Goal: Entertainment & Leisure: Consume media (video, audio)

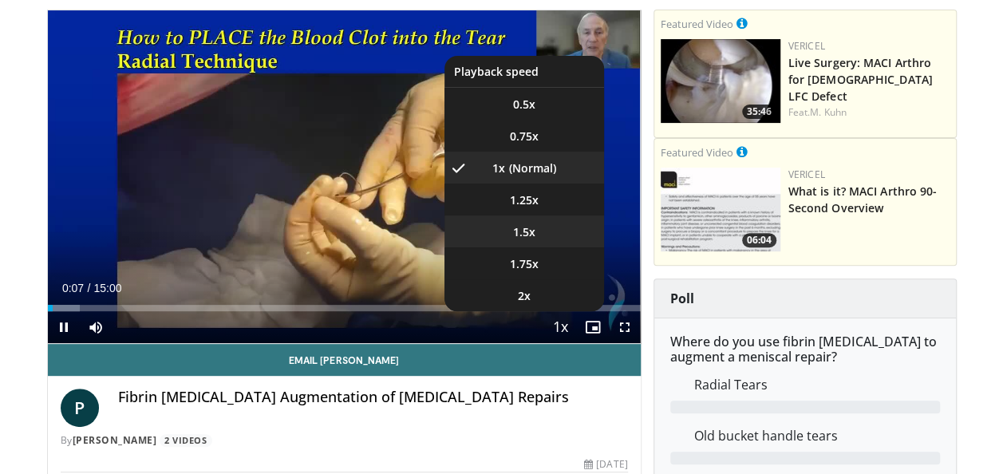
click at [547, 229] on li "1.5x" at bounding box center [524, 231] width 160 height 32
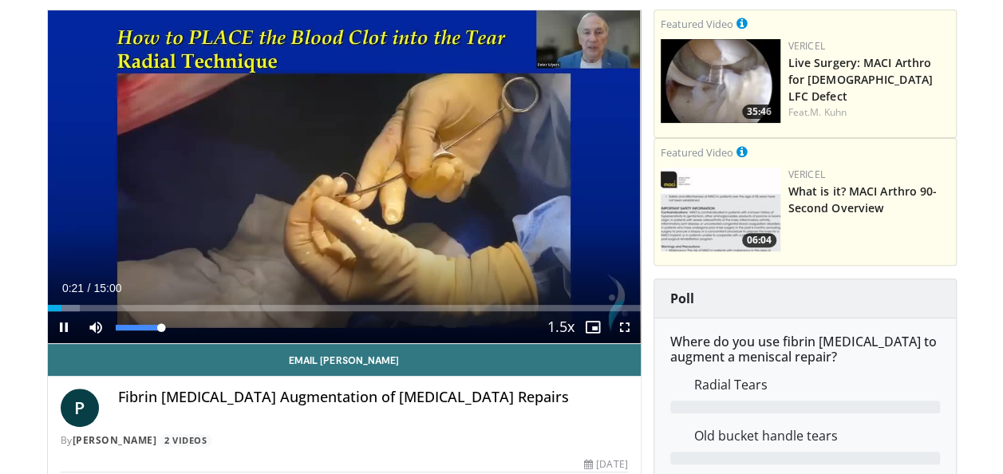
drag, startPoint x: 161, startPoint y: 327, endPoint x: 203, endPoint y: 327, distance: 41.5
click at [203, 327] on div "Current Time 0:21 / Duration 15:00 Pause Skip Backward Skip Forward Mute 100% L…" at bounding box center [344, 327] width 593 height 32
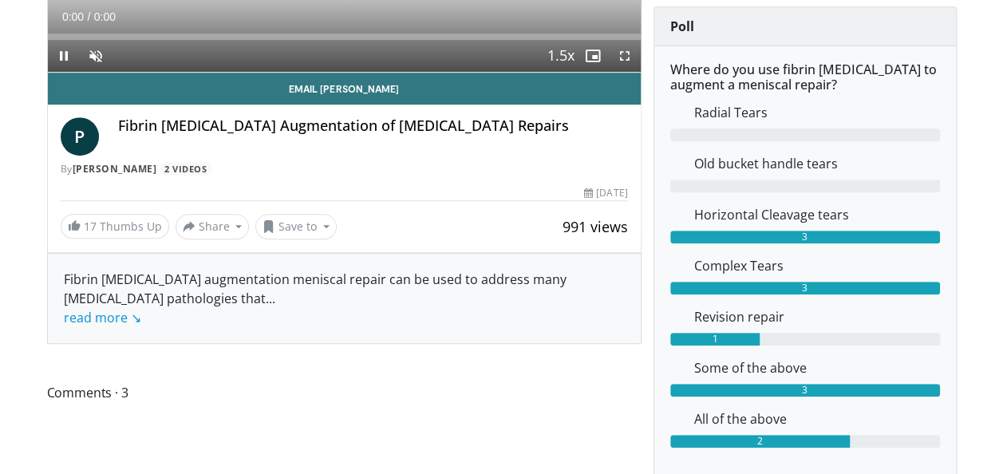
scroll to position [152, 0]
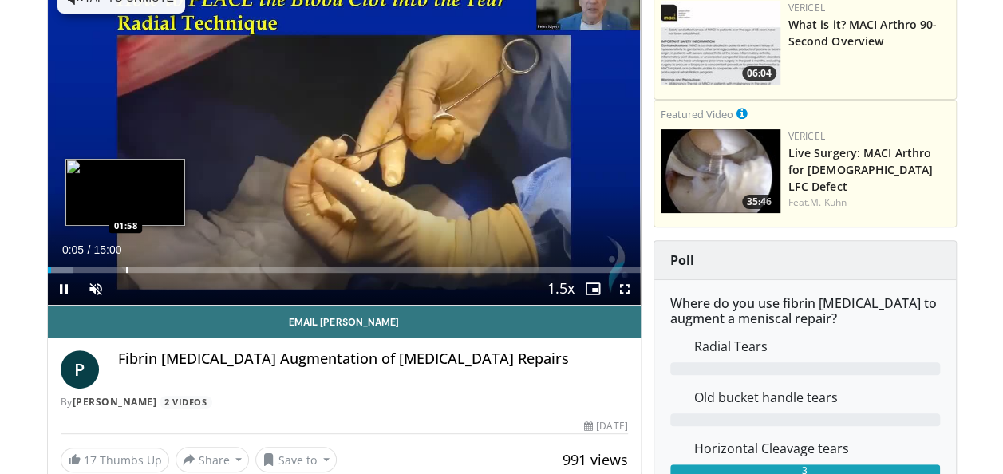
click at [126, 268] on div "Progress Bar" at bounding box center [127, 269] width 2 height 6
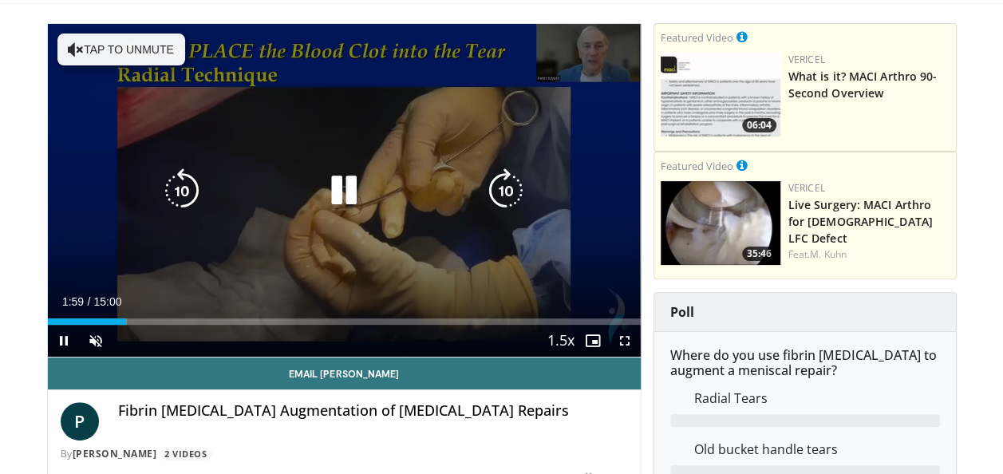
scroll to position [95, 0]
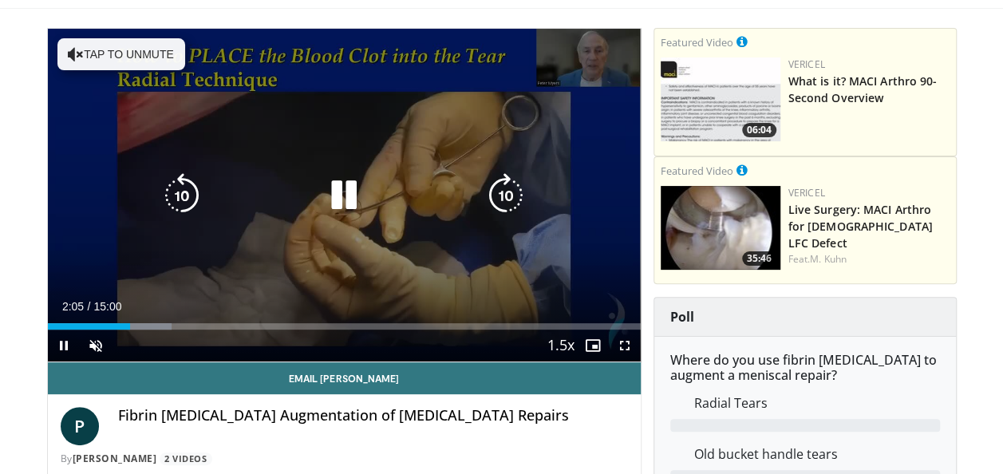
click at [356, 189] on icon "Video Player" at bounding box center [343, 195] width 45 height 45
click at [359, 190] on icon "Video Player" at bounding box center [343, 195] width 45 height 45
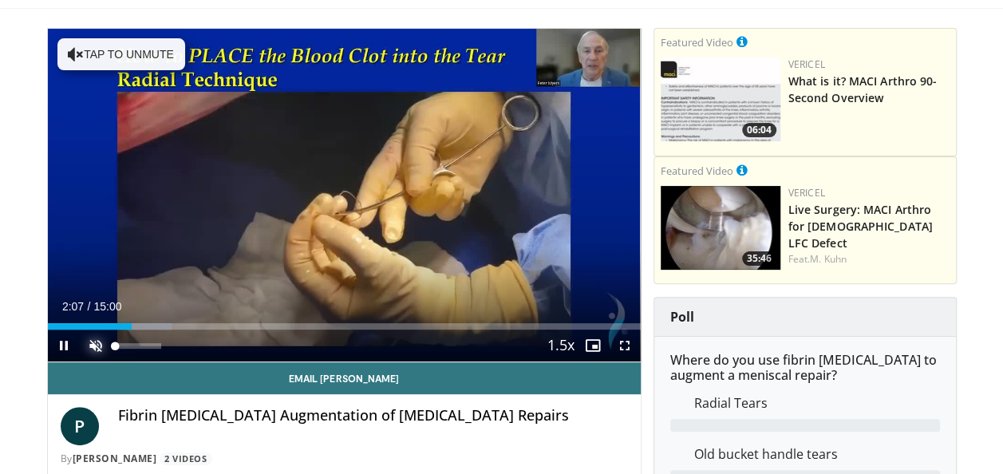
click at [97, 344] on span "Video Player" at bounding box center [96, 345] width 32 height 32
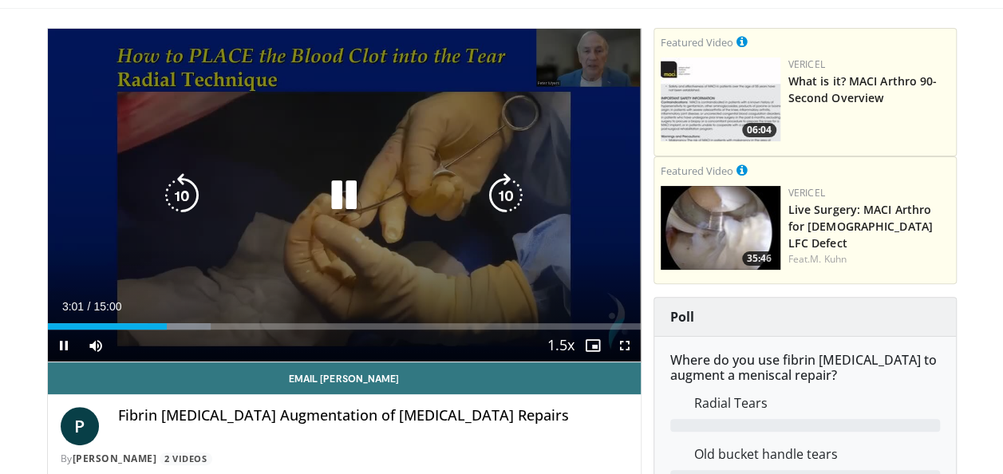
click at [183, 194] on icon "Video Player" at bounding box center [182, 195] width 45 height 45
click at [332, 203] on icon "Video Player" at bounding box center [343, 195] width 45 height 45
click at [361, 213] on icon "Video Player" at bounding box center [343, 195] width 45 height 45
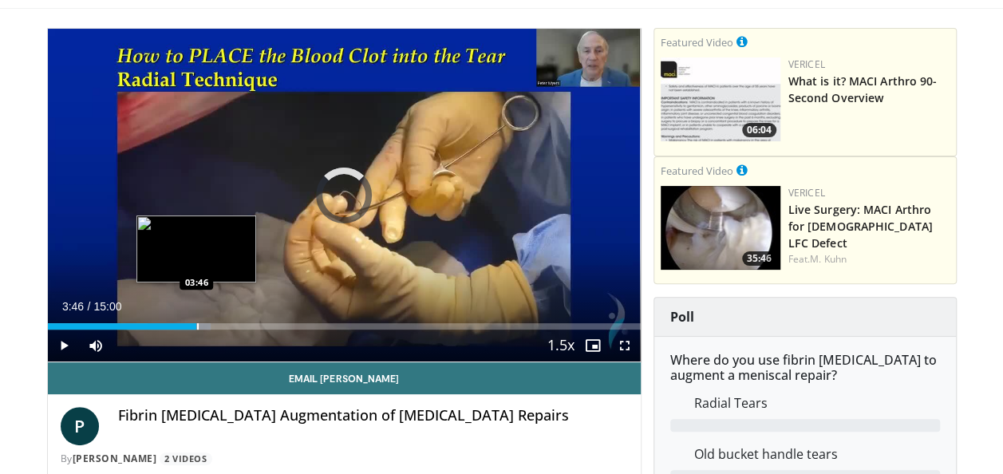
click at [197, 323] on div "Progress Bar" at bounding box center [198, 326] width 2 height 6
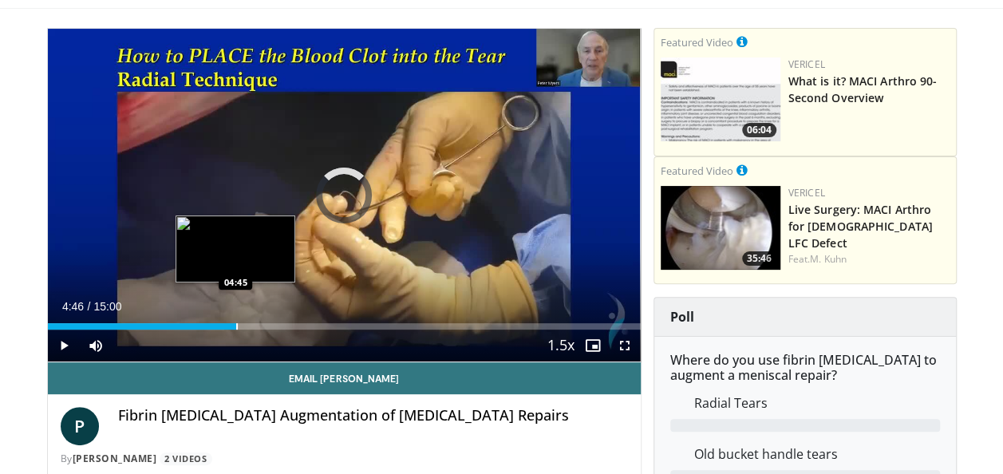
click at [236, 323] on div "Progress Bar" at bounding box center [237, 326] width 2 height 6
click at [225, 325] on div "Progress Bar" at bounding box center [226, 326] width 2 height 6
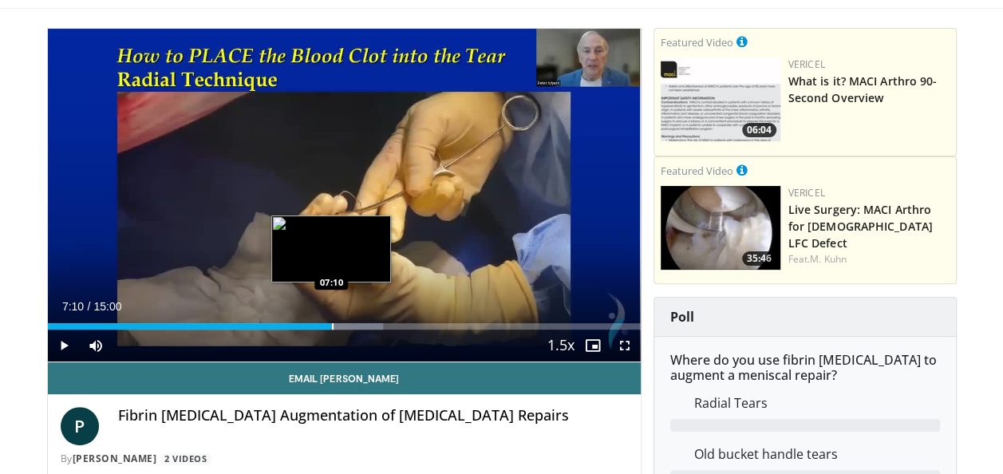
click at [332, 325] on div "Progress Bar" at bounding box center [333, 326] width 2 height 6
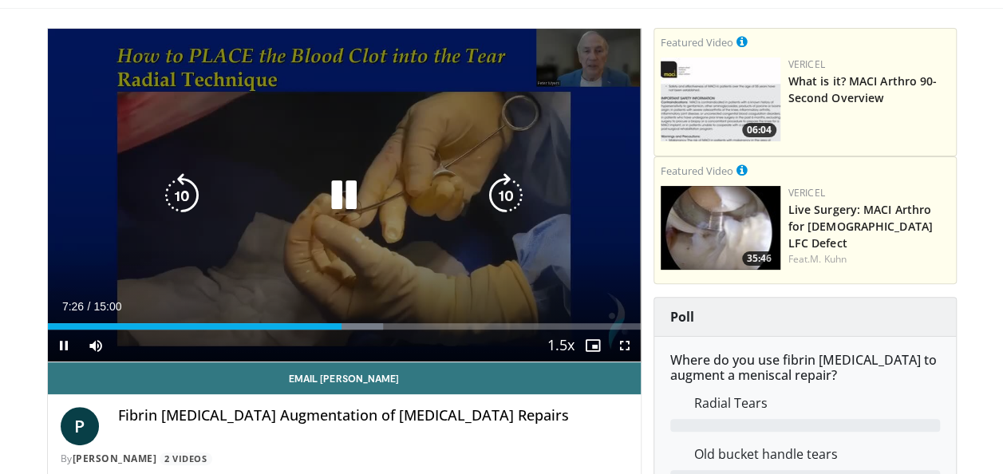
click at [353, 203] on icon "Video Player" at bounding box center [343, 195] width 45 height 45
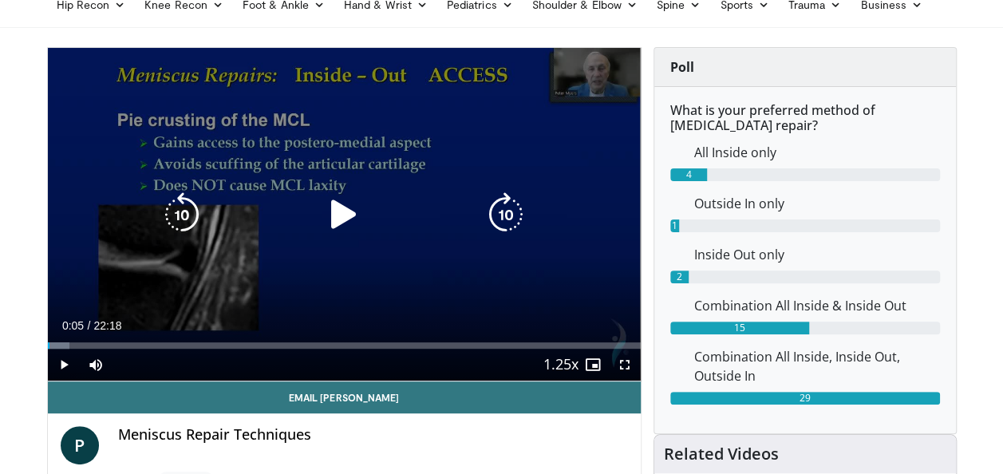
scroll to position [114, 0]
click at [451, 234] on div "10 seconds Tap to unmute" at bounding box center [344, 214] width 593 height 333
click at [365, 215] on icon "Video Player" at bounding box center [343, 214] width 45 height 45
click at [211, 172] on div "10 seconds Tap to unmute" at bounding box center [344, 214] width 593 height 333
click at [348, 107] on div "10 seconds Tap to unmute" at bounding box center [344, 214] width 593 height 333
